Goal: Complete application form: Complete application form

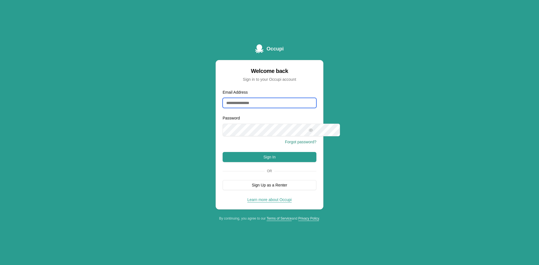
drag, startPoint x: 263, startPoint y: 95, endPoint x: 275, endPoint y: 102, distance: 12.8
click at [264, 98] on input "Email Address" at bounding box center [270, 103] width 94 height 10
click at [223, 67] on div "Welcome back" at bounding box center [270, 71] width 94 height 8
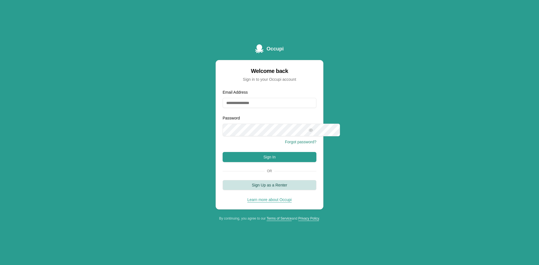
click at [270, 190] on button "Sign Up as a Renter" at bounding box center [270, 185] width 94 height 10
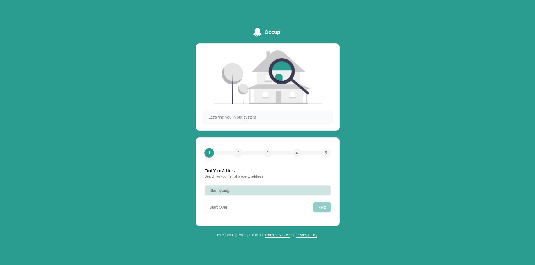
click at [235, 196] on button "Start typing..." at bounding box center [268, 190] width 126 height 10
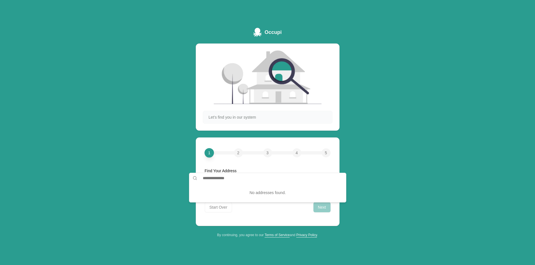
click at [196, 206] on div "1 2 3 4 5 Find Your Address Search for your rental property address 1 2 3 4 5 F…" at bounding box center [268, 181] width 144 height 89
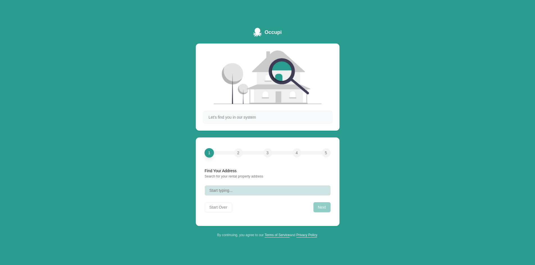
click at [210, 193] on span "Start typing..." at bounding box center [220, 191] width 23 height 6
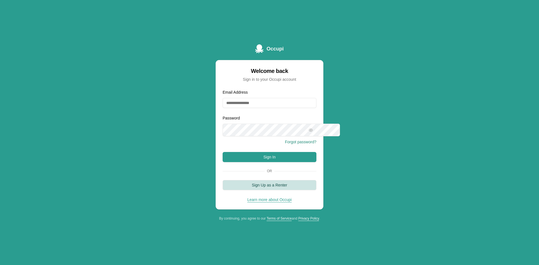
click at [223, 190] on button "Sign Up as a Renter" at bounding box center [270, 185] width 94 height 10
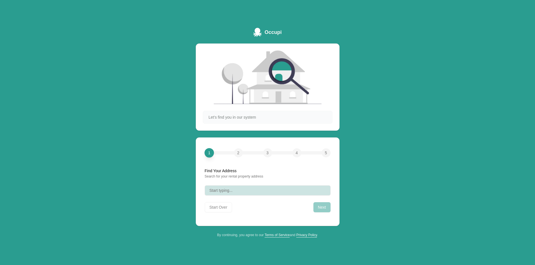
click at [214, 193] on span "Start typing..." at bounding box center [220, 191] width 23 height 6
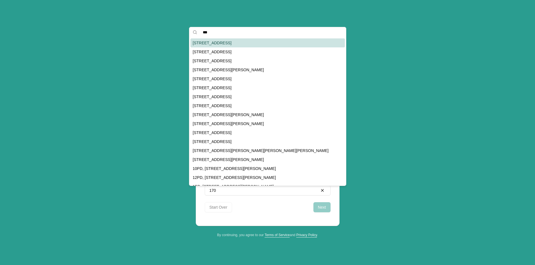
scroll to position [25, 0]
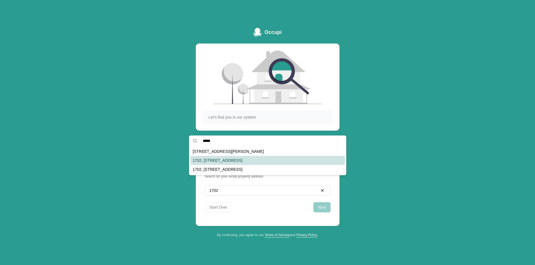
click at [299, 165] on div "1702, [STREET_ADDRESS]" at bounding box center [267, 160] width 154 height 9
type input "**********"
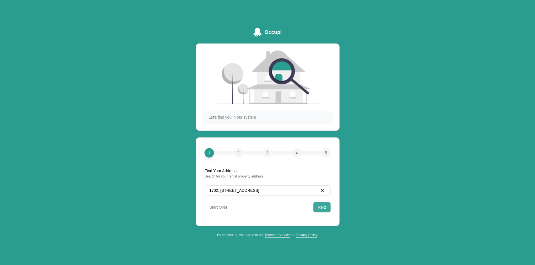
click at [330, 212] on button "Next" at bounding box center [321, 207] width 17 height 10
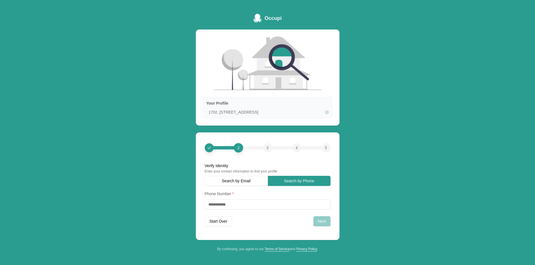
scroll to position [53, 0]
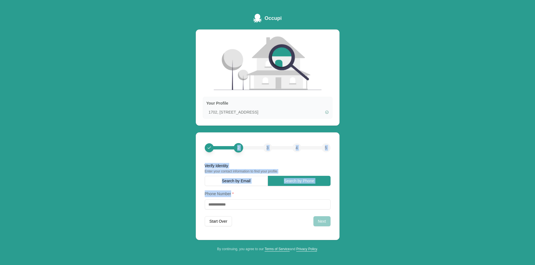
drag, startPoint x: 221, startPoint y: 189, endPoint x: 176, endPoint y: 130, distance: 74.4
click at [176, 130] on div "Occupi Your Profile 1702, [STREET_ADDRESS] 2 3 4 5 Verify Identity Enter your c…" at bounding box center [267, 132] width 535 height 265
click at [228, 147] on div "2 3 4 5" at bounding box center [268, 151] width 126 height 24
drag, startPoint x: 181, startPoint y: 114, endPoint x: 356, endPoint y: 241, distance: 215.6
click at [339, 240] on div "2 3 4 5 Verify Identity Enter your contact information to find your profile 2 3…" at bounding box center [268, 186] width 144 height 108
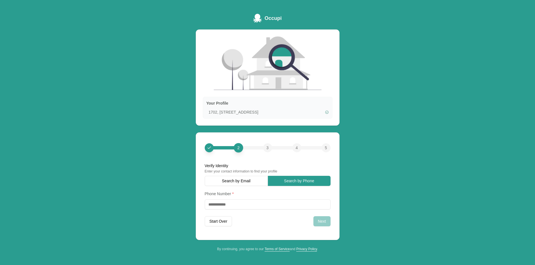
click at [339, 240] on div "2 3 4 5 Verify Identity Enter your contact information to find your profile 2 3…" at bounding box center [268, 186] width 144 height 108
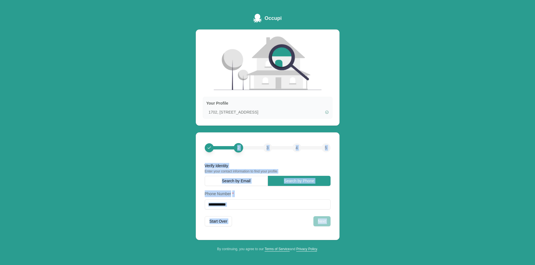
drag, startPoint x: 356, startPoint y: 241, endPoint x: 180, endPoint y: 107, distance: 220.7
click at [169, 108] on div "Occupi Your Profile 1702, [STREET_ADDRESS] 2 3 4 5 Verify Identity Enter your c…" at bounding box center [267, 132] width 535 height 265
click at [210, 139] on div "2 3 4 5" at bounding box center [268, 151] width 126 height 24
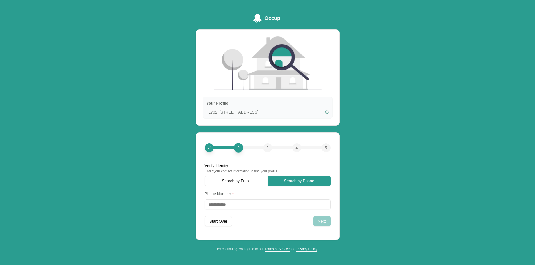
click at [266, 145] on span "3" at bounding box center [267, 148] width 2 height 6
drag, startPoint x: 266, startPoint y: 129, endPoint x: 355, endPoint y: 131, distance: 89.2
click at [339, 132] on div "2 3 4 5 Verify Identity Enter your contact information to find your profile 2 3…" at bounding box center [268, 186] width 144 height 108
click at [330, 143] on div "5" at bounding box center [325, 147] width 9 height 9
drag, startPoint x: 343, startPoint y: 128, endPoint x: 186, endPoint y: 130, distance: 157.2
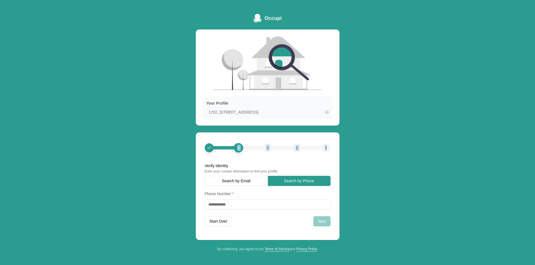
click at [203, 139] on div "2 3 4 5 Verify Identity Enter your contact information to find your profile 2 3…" at bounding box center [268, 186] width 130 height 94
click at [225, 143] on div "2 3 4 5" at bounding box center [268, 147] width 126 height 9
drag, startPoint x: 192, startPoint y: 128, endPoint x: 343, endPoint y: 127, distance: 151.0
click at [330, 143] on div "2 3 4 5" at bounding box center [268, 147] width 126 height 9
click at [330, 143] on div "5" at bounding box center [325, 147] width 9 height 9
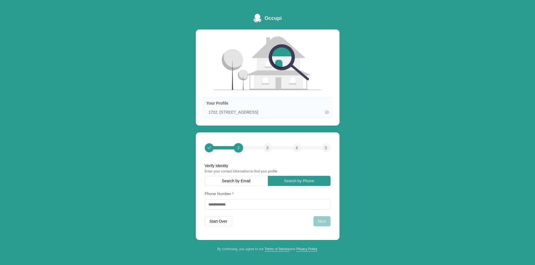
drag, startPoint x: 348, startPoint y: 127, endPoint x: 181, endPoint y: 126, distance: 167.0
click at [196, 132] on div "2 3 4 5 Verify Identity Enter your contact information to find your profile 2 3…" at bounding box center [268, 186] width 144 height 108
click at [216, 143] on div "2 3 4 5" at bounding box center [268, 147] width 126 height 9
